Goal: Book appointment/travel/reservation

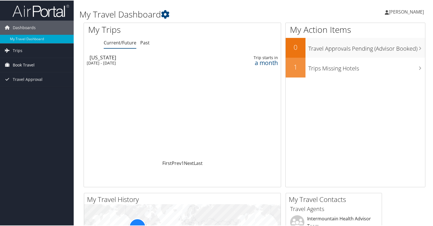
click at [24, 64] on span "Book Travel" at bounding box center [24, 64] width 22 height 14
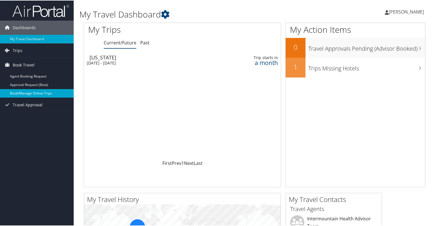
click at [22, 94] on link "Book/Manage Online Trips" at bounding box center [37, 93] width 74 height 8
